Goal: Navigation & Orientation: Find specific page/section

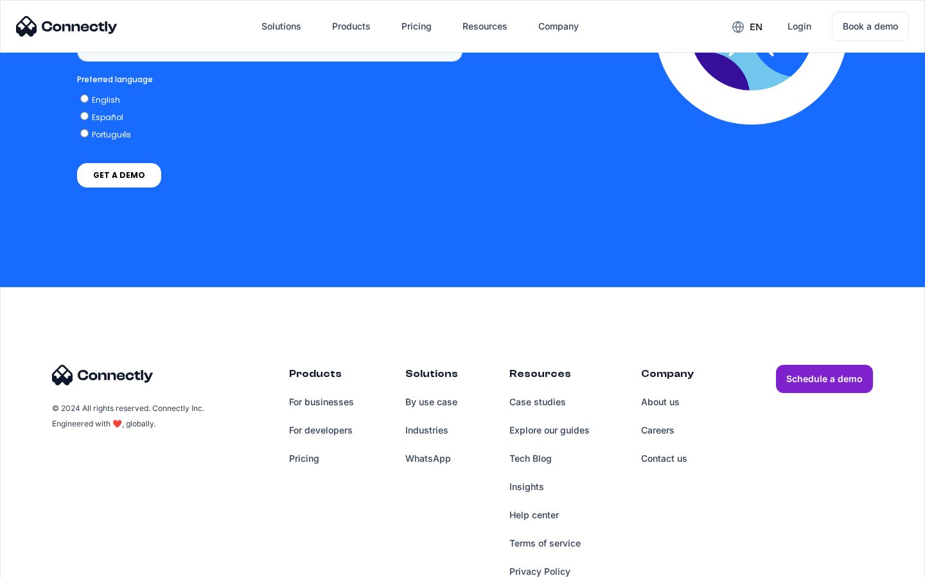
scroll to position [974, 0]
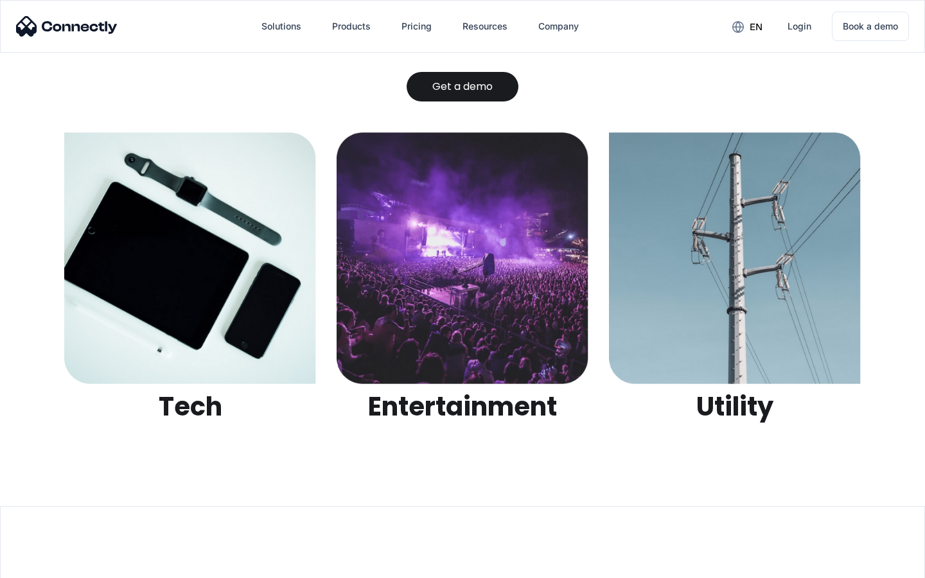
scroll to position [4052, 0]
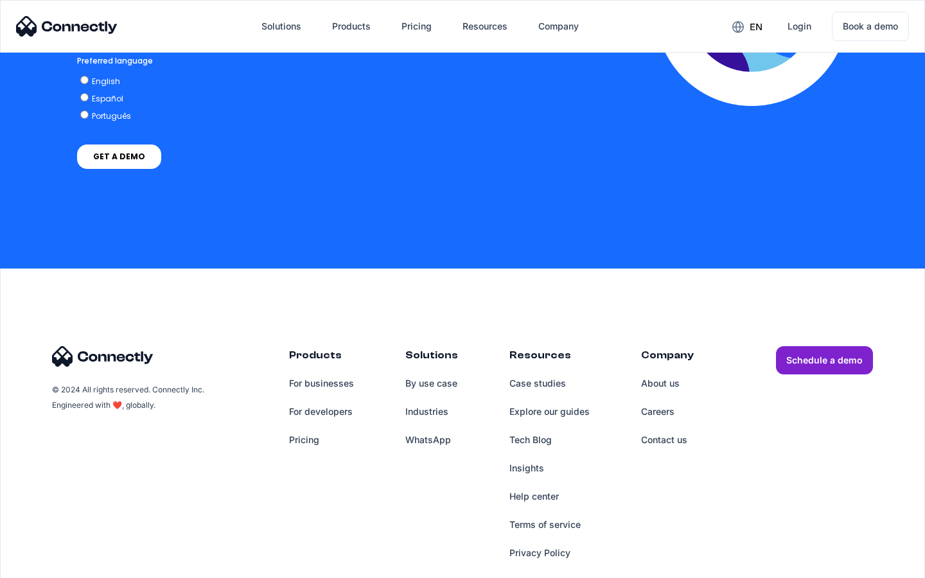
scroll to position [2834, 0]
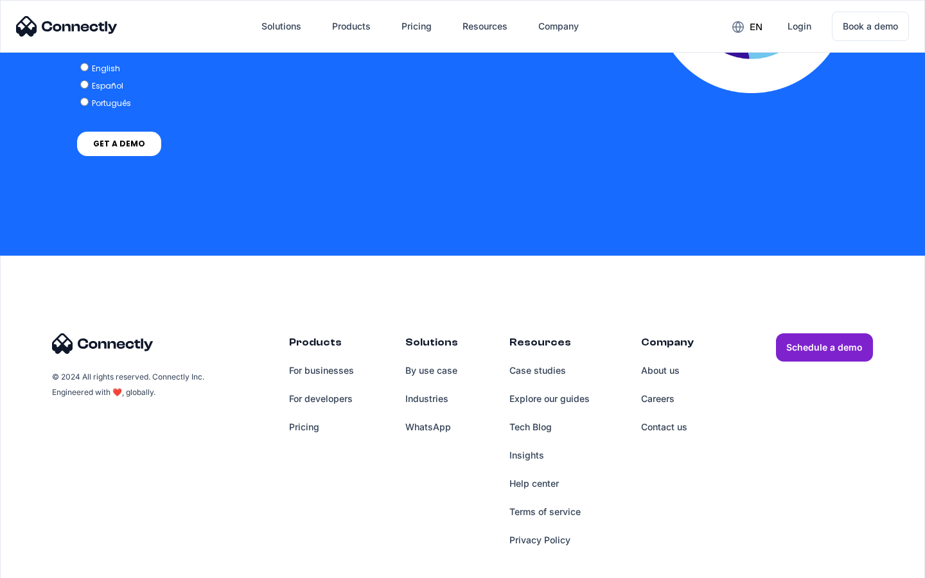
scroll to position [2625, 0]
